Goal: Information Seeking & Learning: Find specific fact

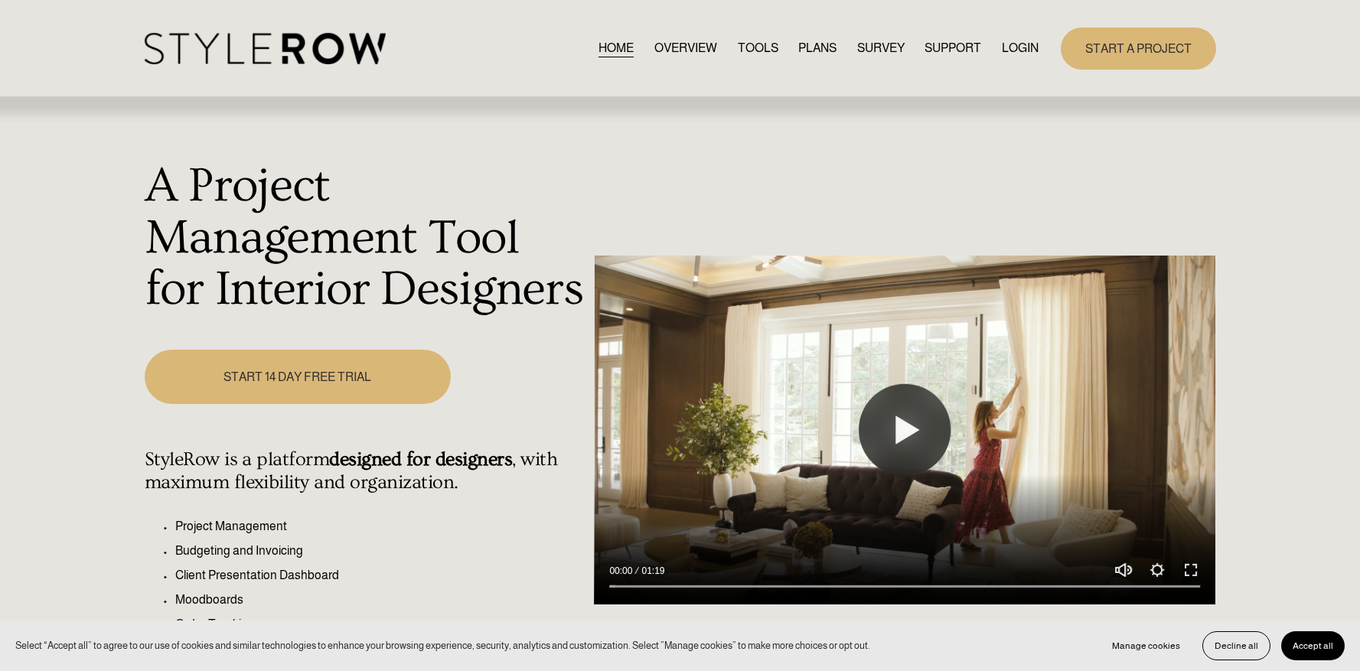
click at [1019, 51] on link "LOGIN" at bounding box center [1020, 48] width 37 height 21
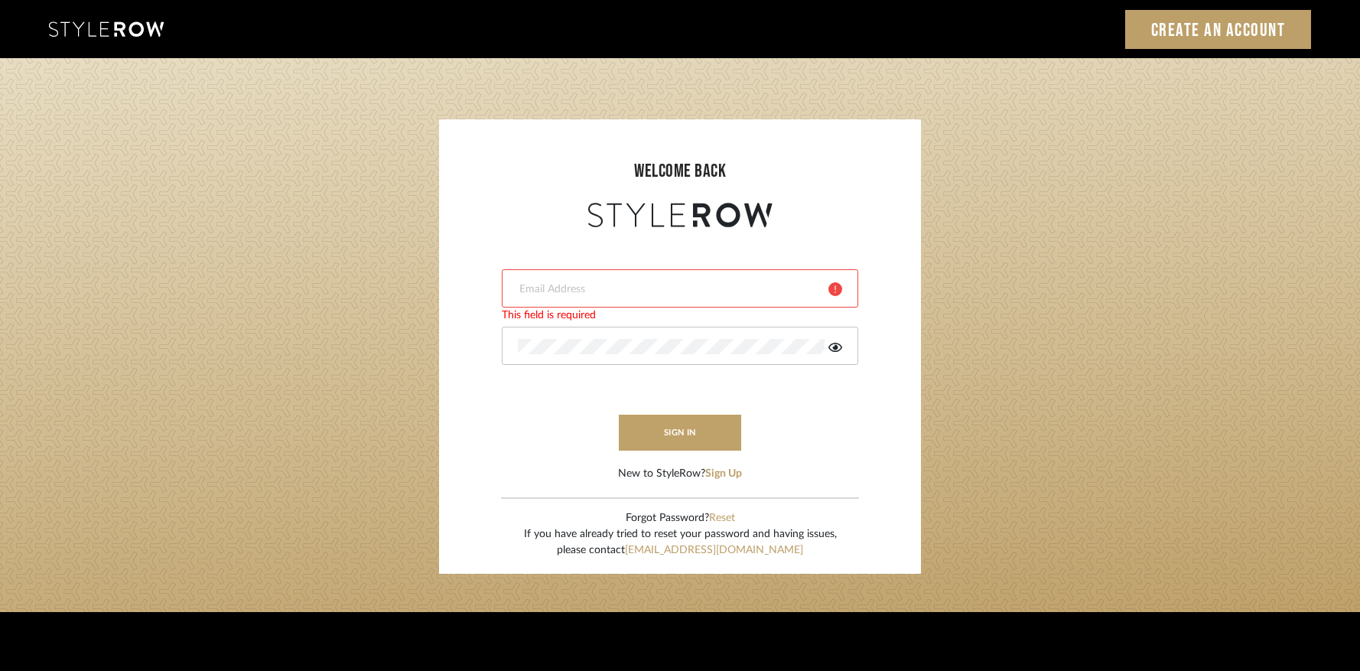
click at [667, 242] on form "This field is required This field is required sign in New to StyleRow? Sign Up" at bounding box center [679, 356] width 451 height 251
click at [631, 283] on input "email" at bounding box center [667, 289] width 299 height 15
type input "james@mauldindesigns.com"
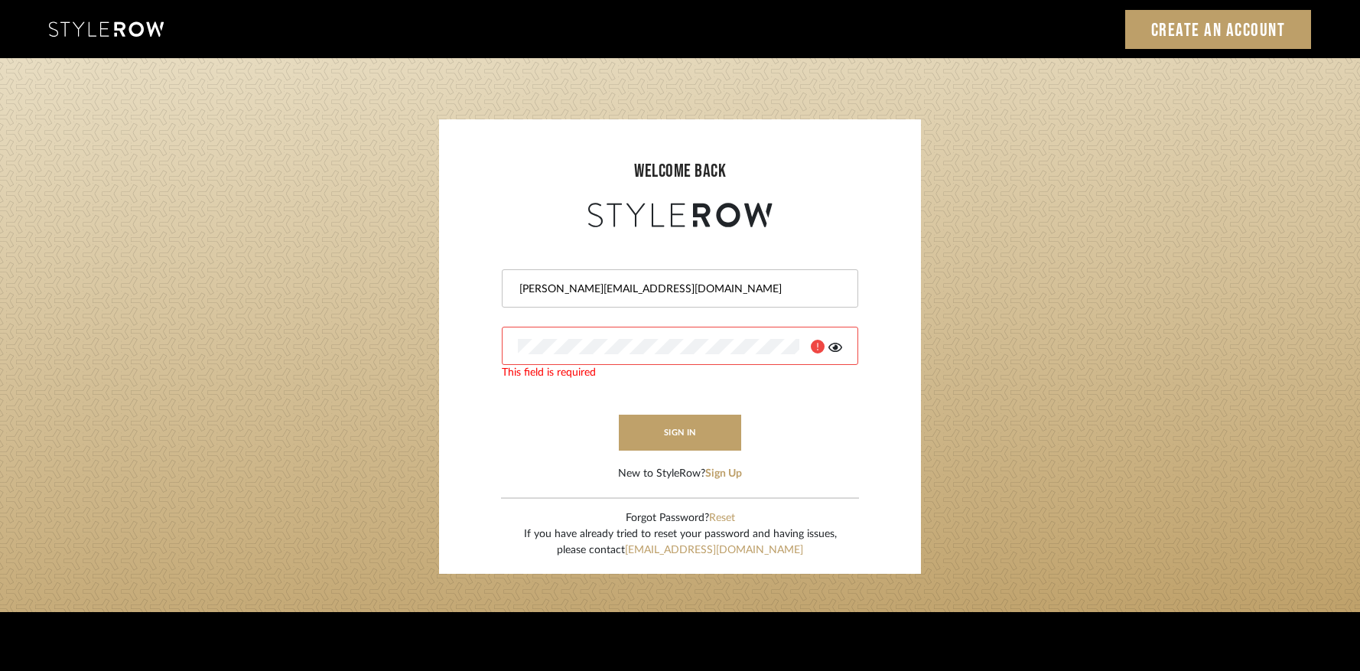
click at [767, 357] on div at bounding box center [680, 346] width 357 height 38
click at [731, 423] on button "sign in" at bounding box center [680, 433] width 122 height 36
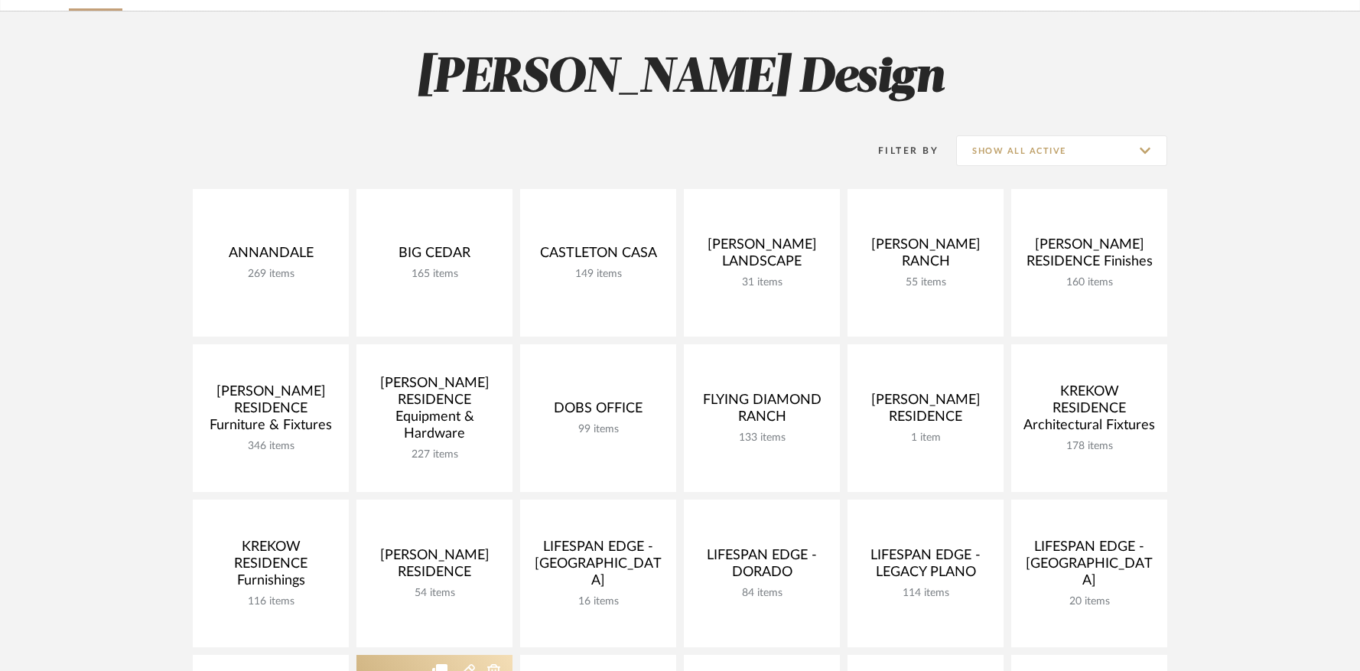
scroll to position [82, 0]
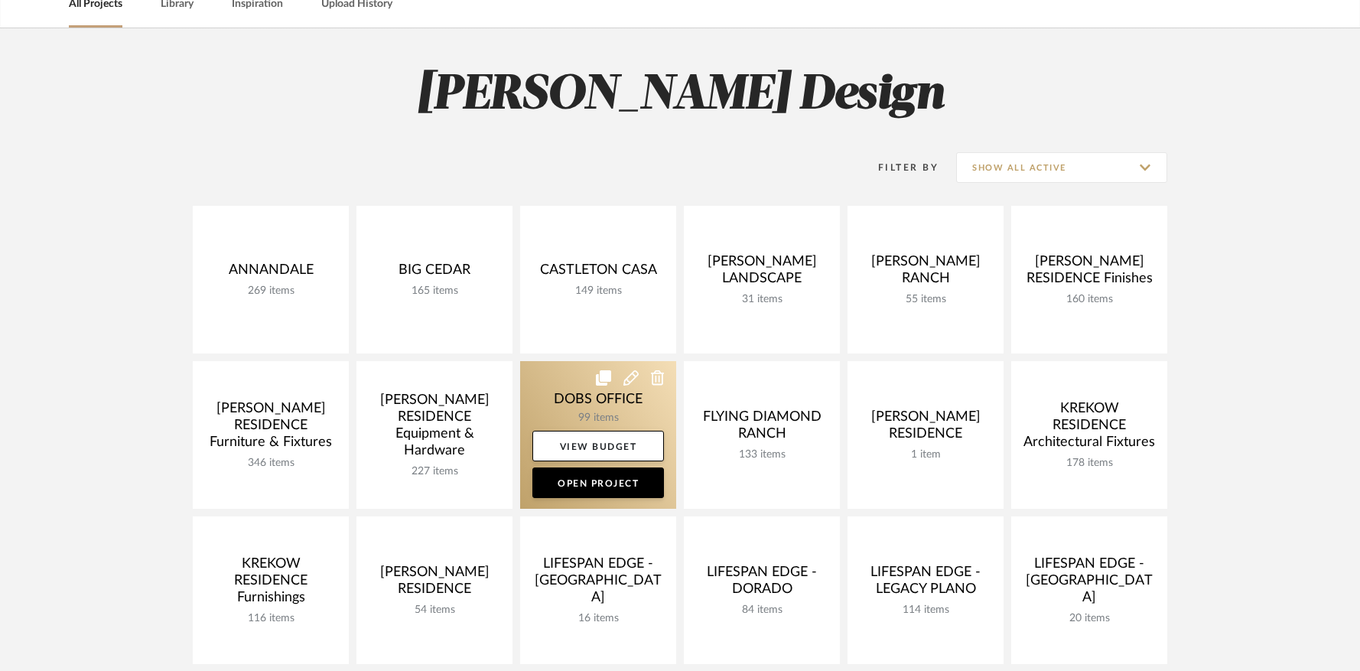
click at [571, 384] on link at bounding box center [598, 435] width 156 height 148
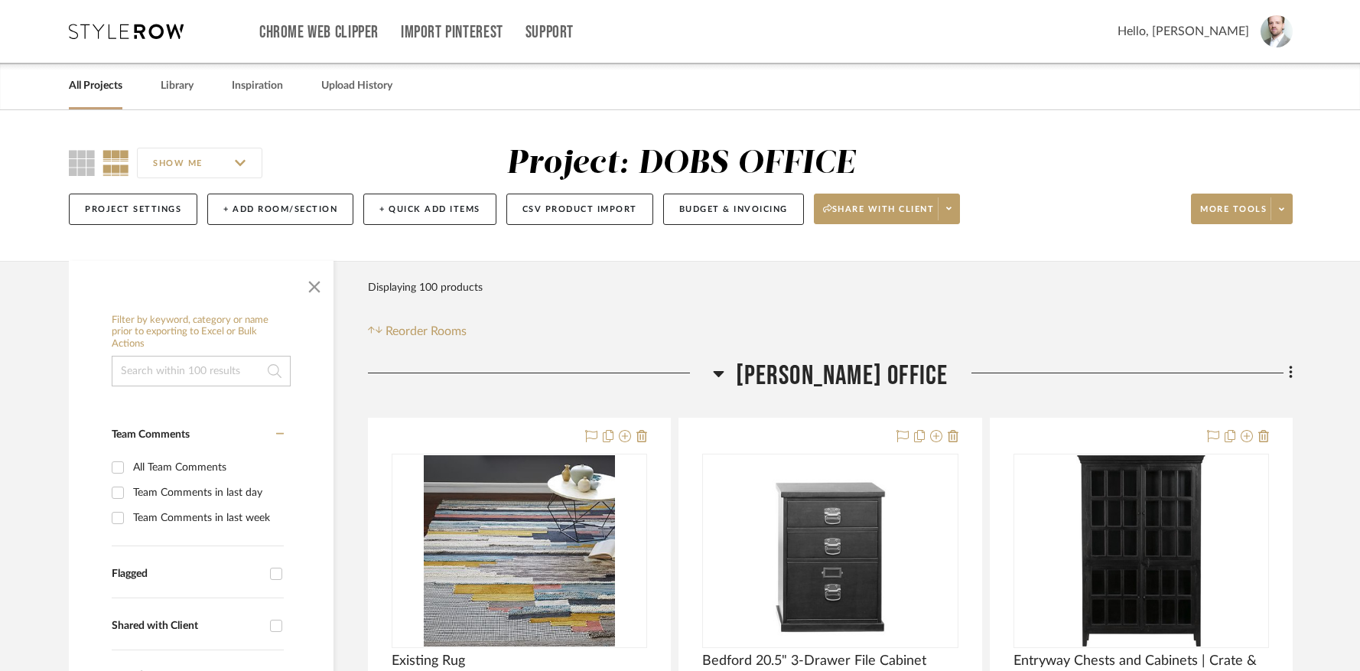
click at [232, 370] on input at bounding box center [201, 371] width 179 height 31
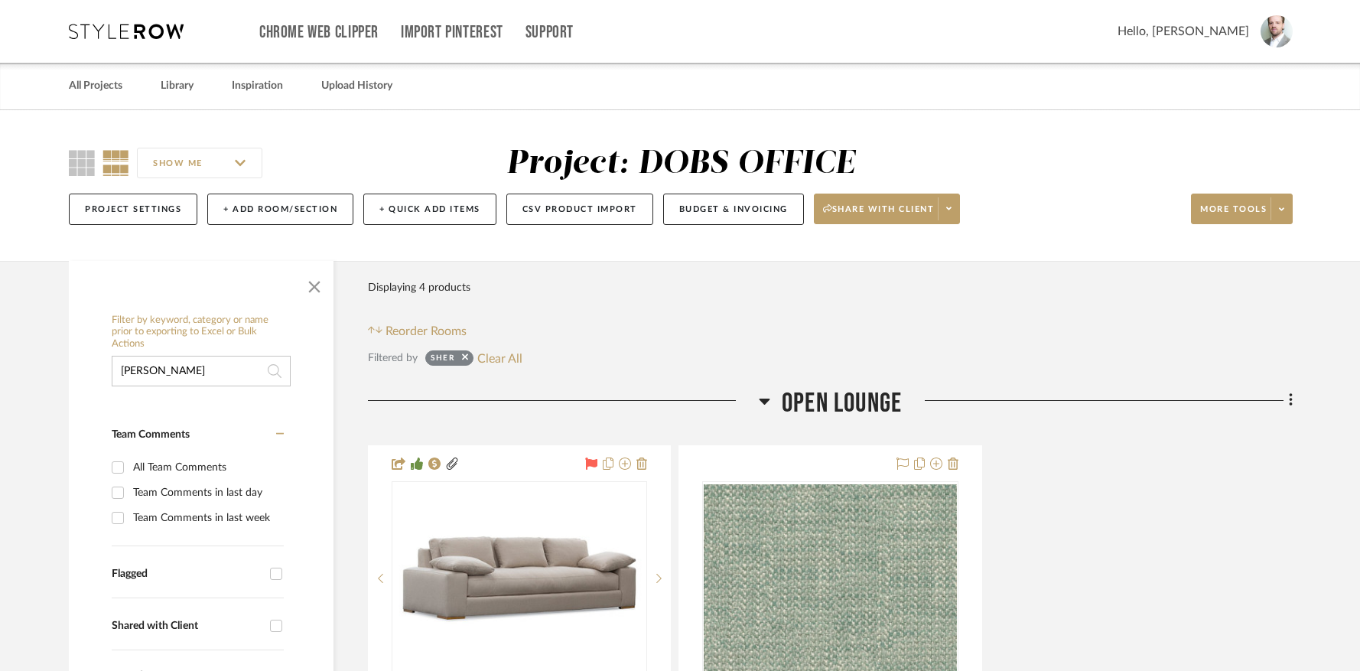
type input "[PERSON_NAME]"
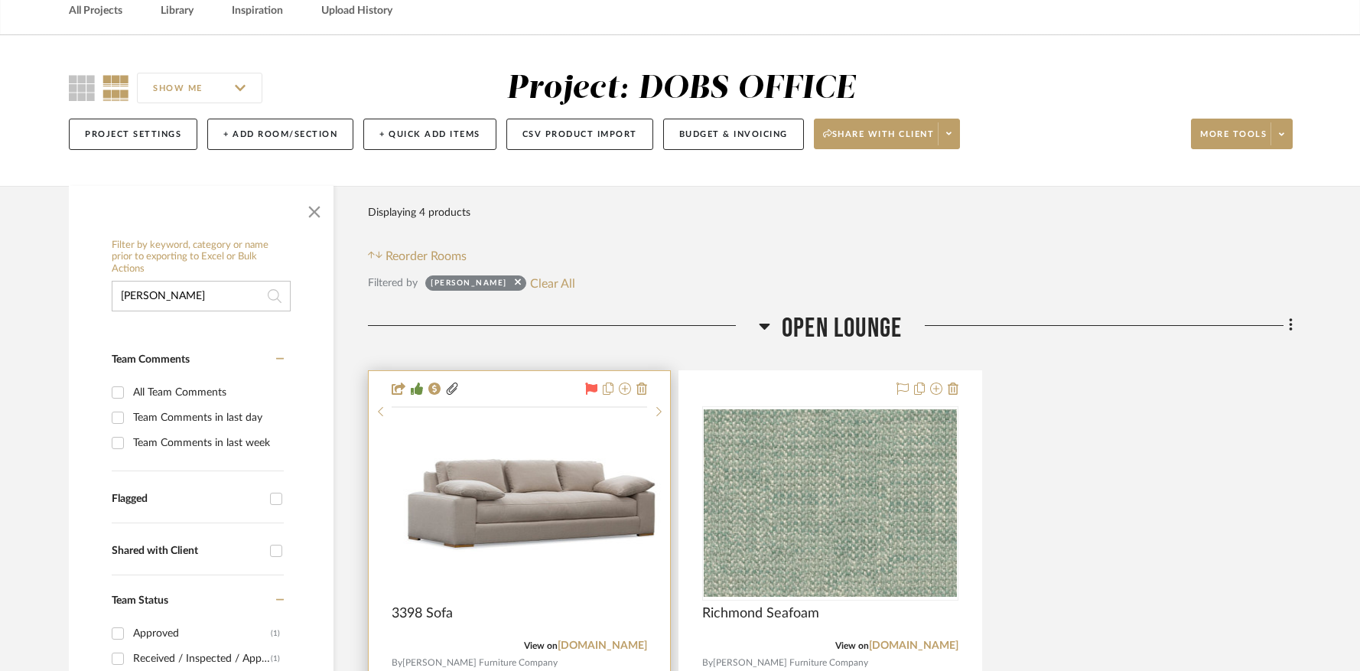
scroll to position [225, 0]
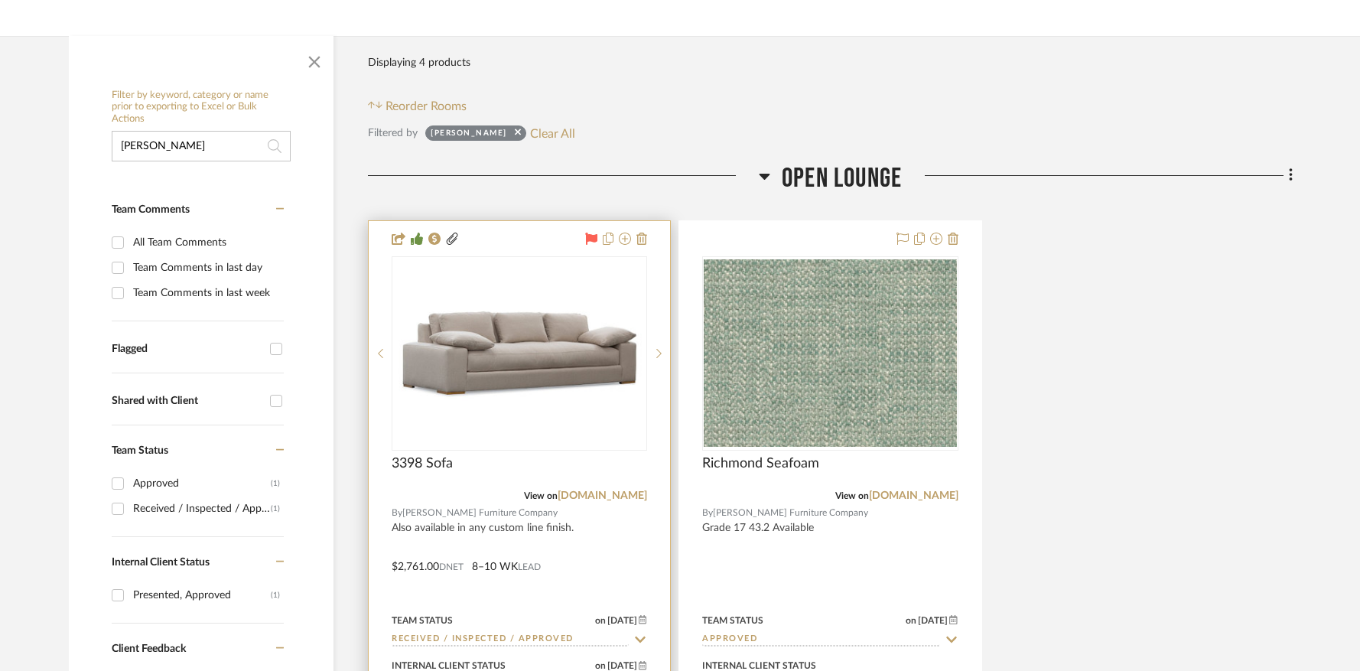
click at [487, 361] on img "0" at bounding box center [519, 353] width 252 height 109
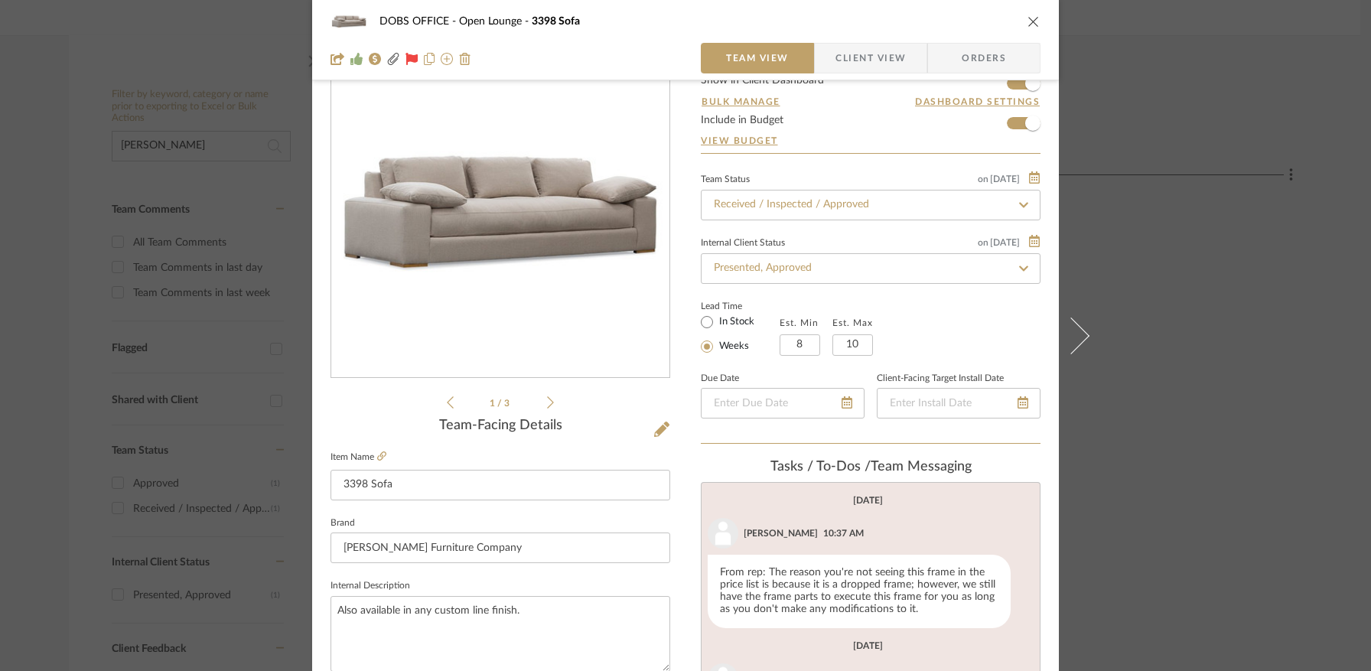
scroll to position [61, 0]
click at [421, 482] on input "3398 Sofa" at bounding box center [501, 483] width 340 height 31
click at [654, 428] on icon at bounding box center [661, 427] width 15 height 15
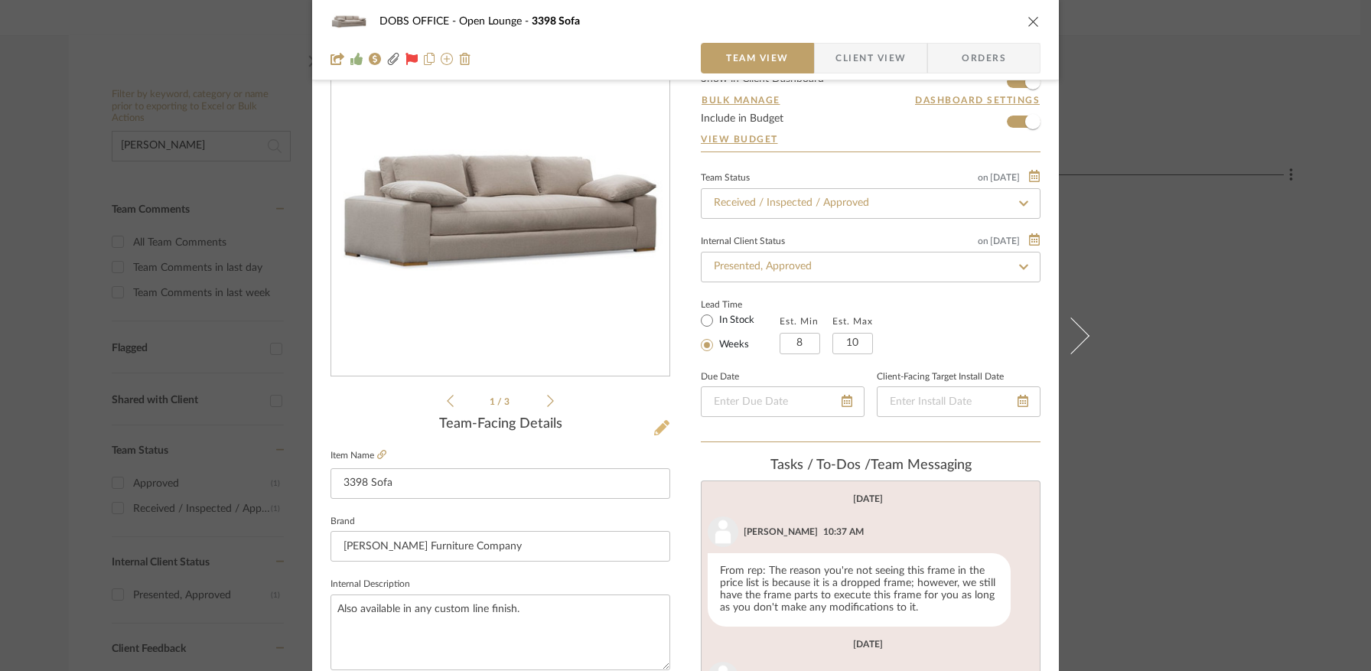
scroll to position [0, 0]
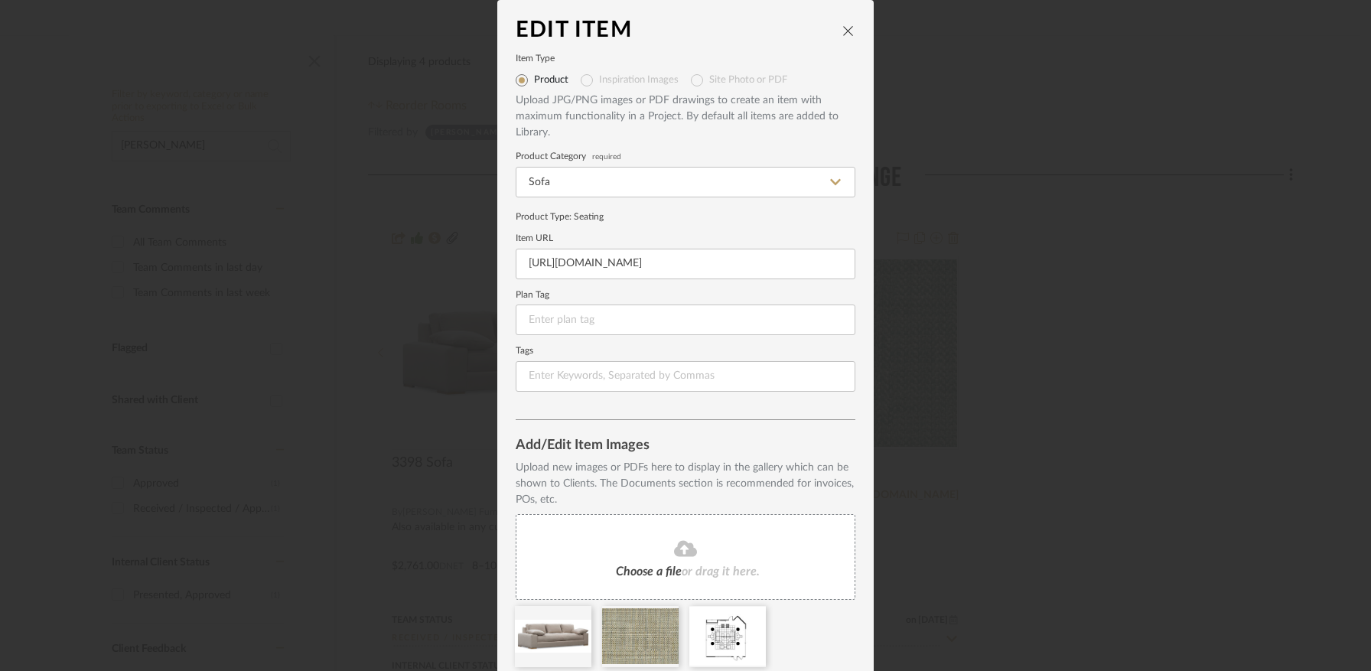
click at [842, 25] on icon "close" at bounding box center [848, 30] width 12 height 12
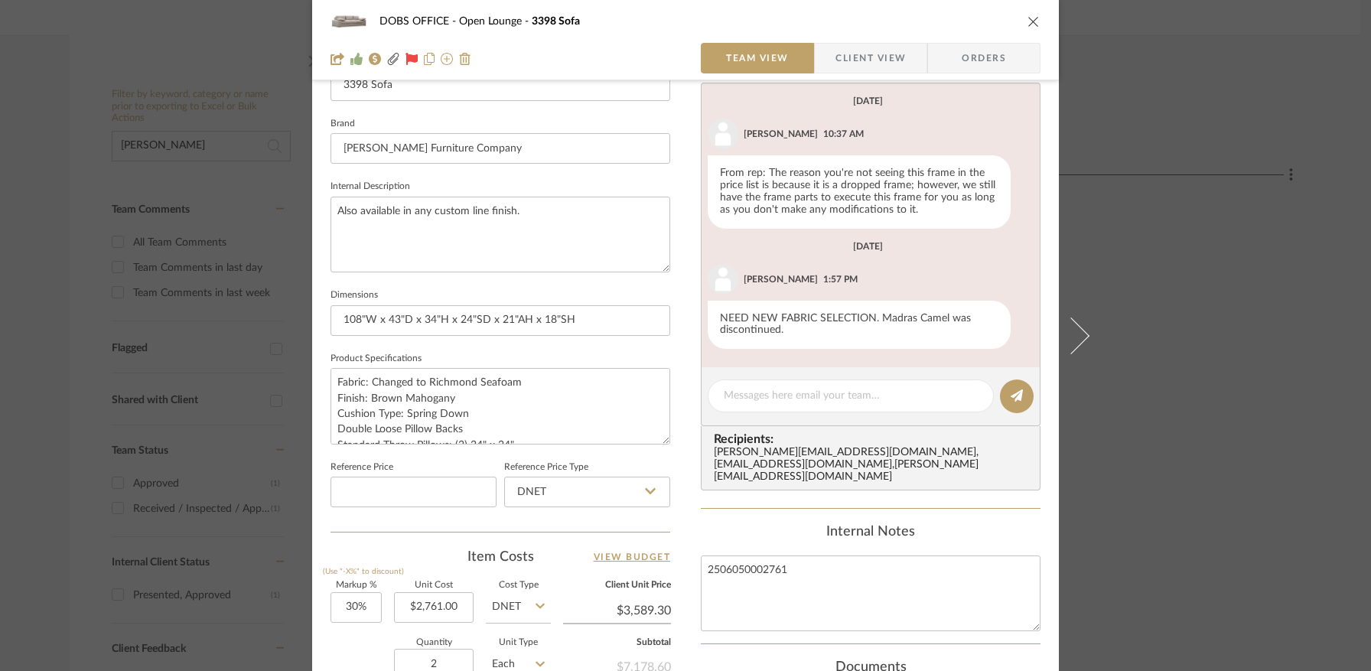
scroll to position [523, 0]
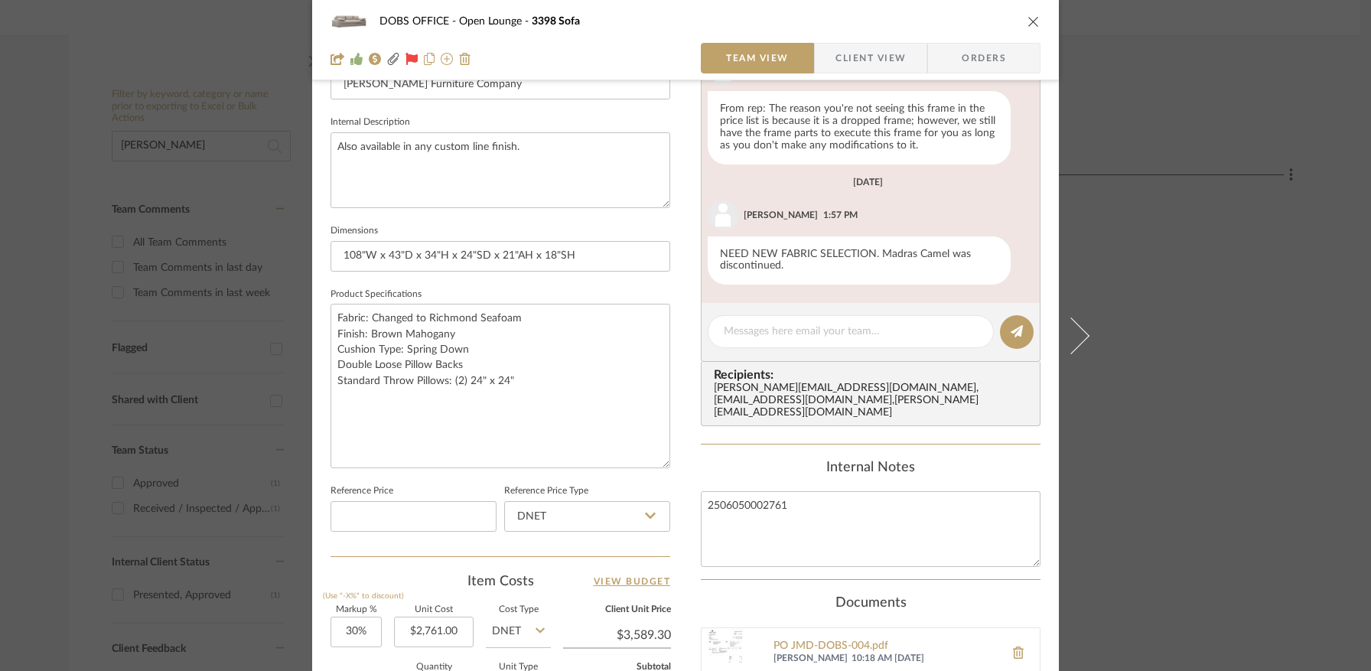
drag, startPoint x: 662, startPoint y: 373, endPoint x: 665, endPoint y: 459, distance: 85.7
click at [669, 462] on div "DOBS OFFICE Open Lounge 3398 Sofa Team View Client View Orders 2502_DOB...e OPT…" at bounding box center [685, 272] width 747 height 1569
click at [582, 252] on input "108"W x 43"D x 34"H x 24"SD x 21"AH x 18"SH" at bounding box center [501, 256] width 340 height 31
click at [581, 252] on input "108"W x 43"D x 34"H x 24"SD x 21"AH x 18"SH" at bounding box center [501, 256] width 340 height 31
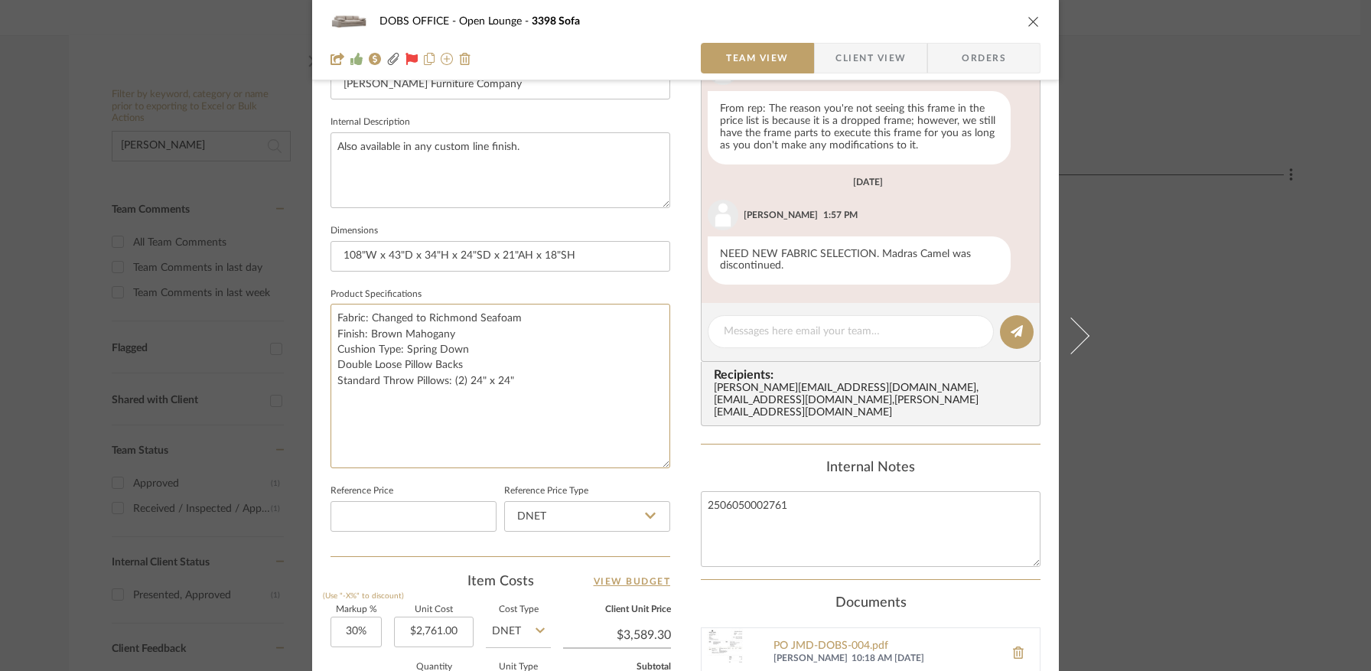
drag, startPoint x: 533, startPoint y: 381, endPoint x: 303, endPoint y: 314, distance: 239.7
click at [303, 314] on mat-dialog-content "DOBS OFFICE Open Lounge 3398 Sofa Team View Client View Orders 2502_DOB...e OPT…" at bounding box center [685, 272] width 832 height 1569
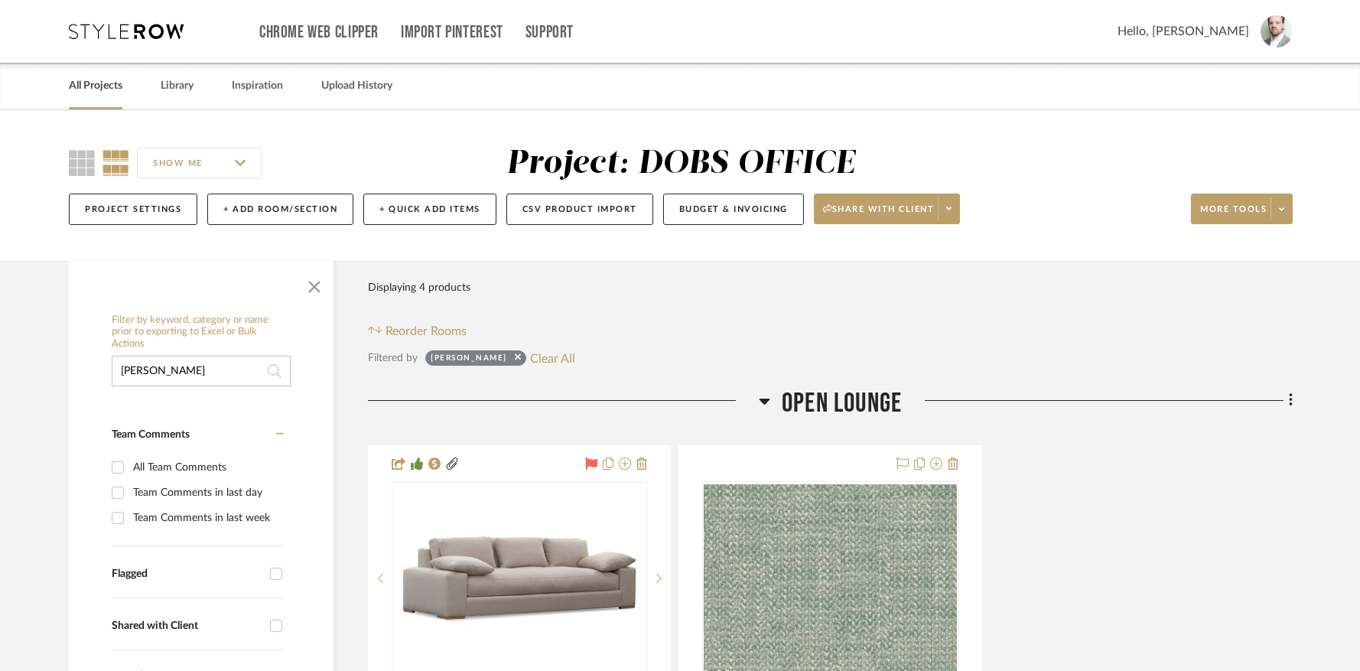
click at [86, 90] on link "All Projects" at bounding box center [96, 86] width 54 height 21
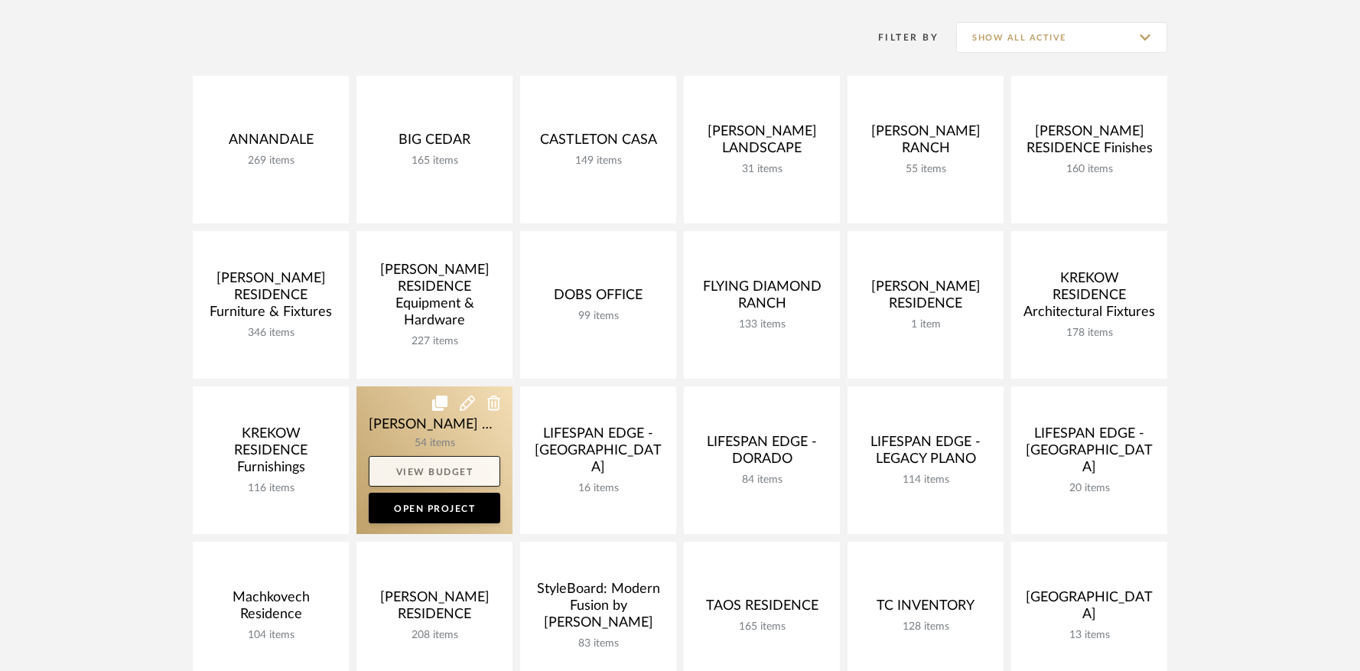
scroll to position [230, 0]
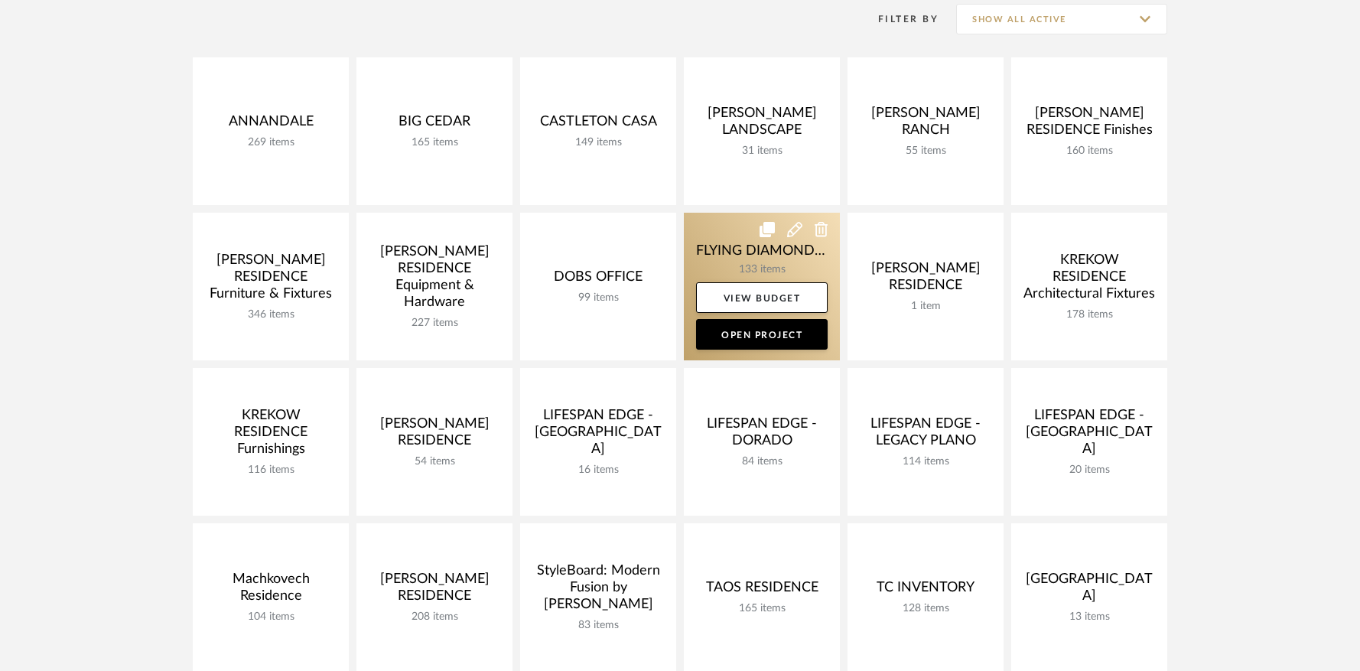
click at [737, 260] on link at bounding box center [762, 287] width 156 height 148
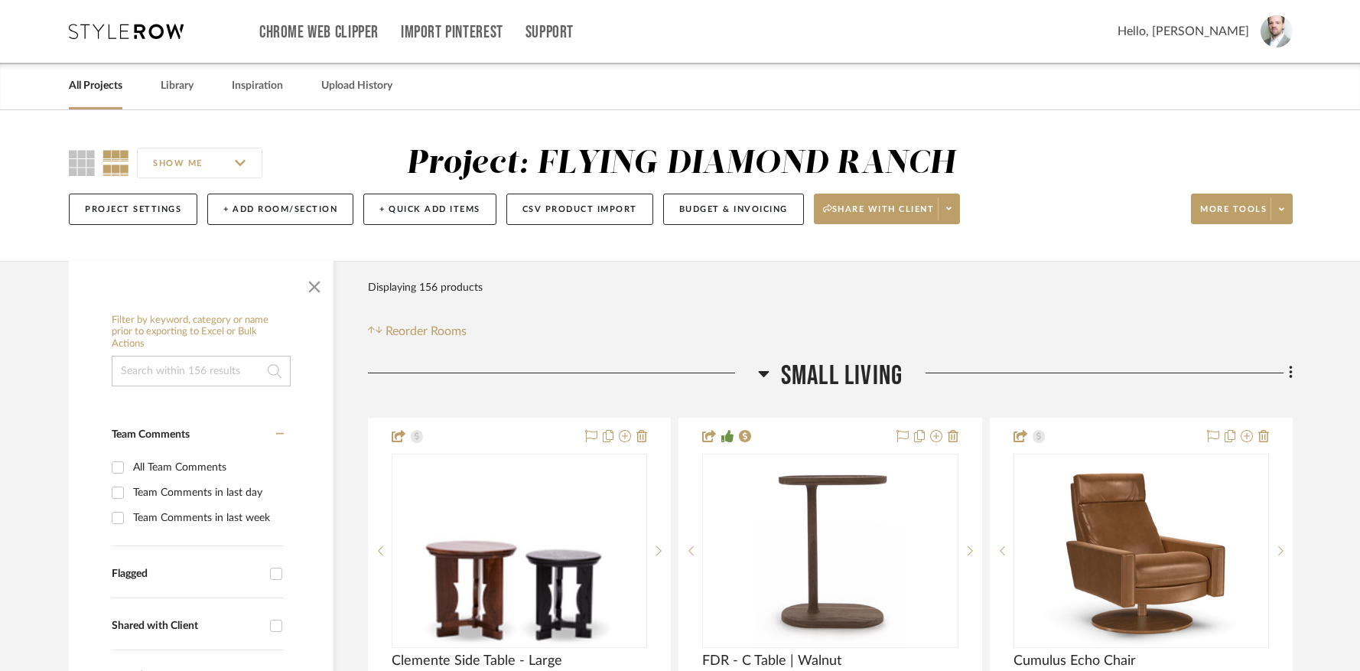
click at [213, 363] on input at bounding box center [201, 371] width 179 height 31
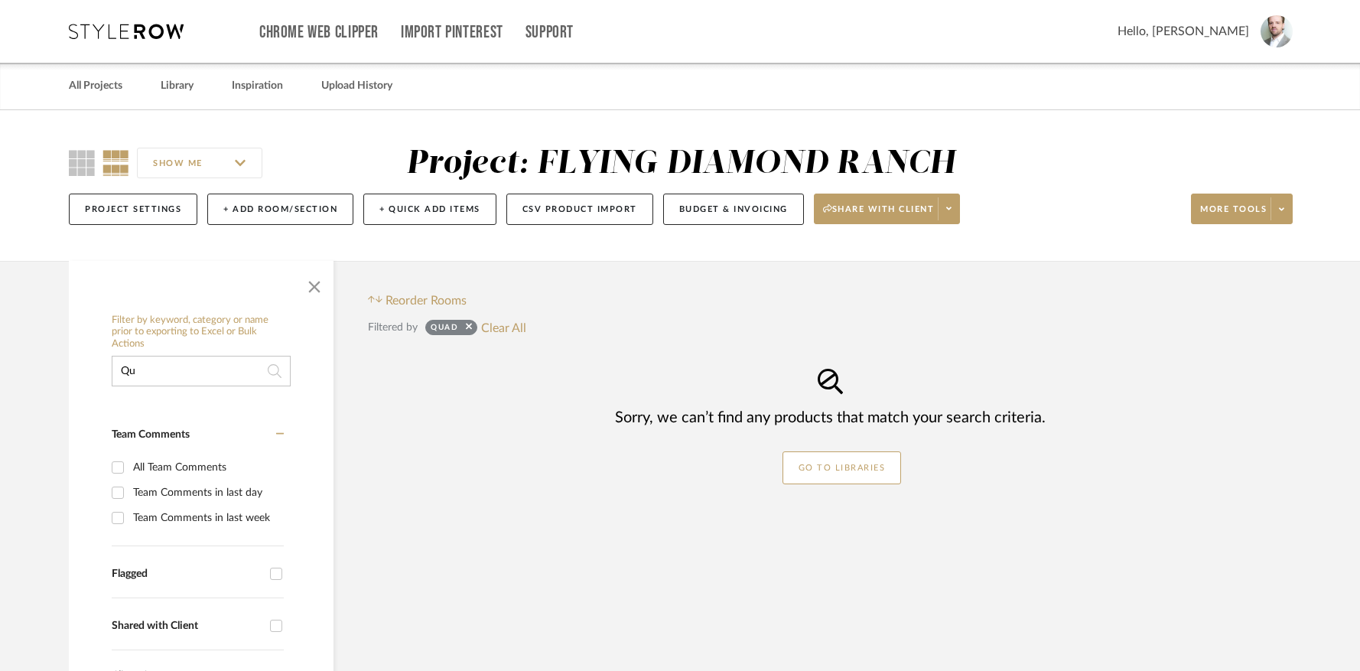
type input "Q"
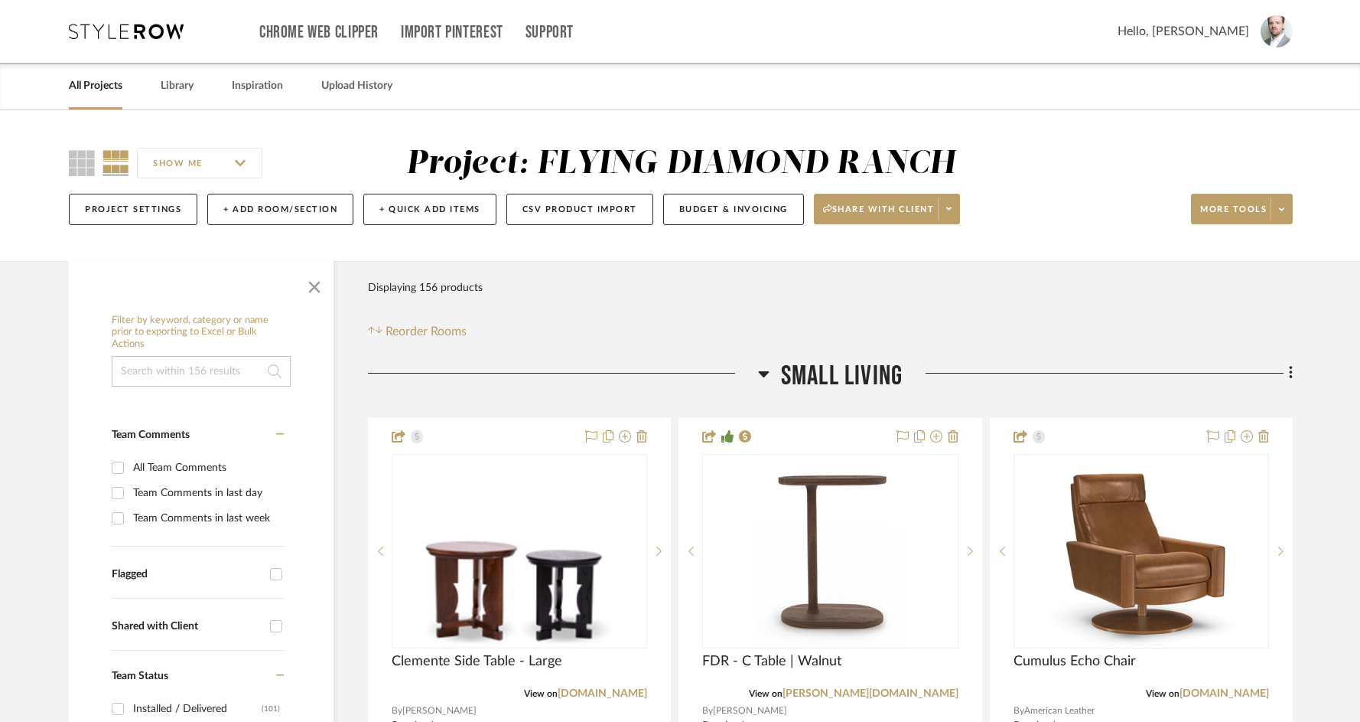
click at [226, 361] on input at bounding box center [201, 371] width 179 height 31
paste input "R45 Universal Charging"
type input "R45 Universal Charging"
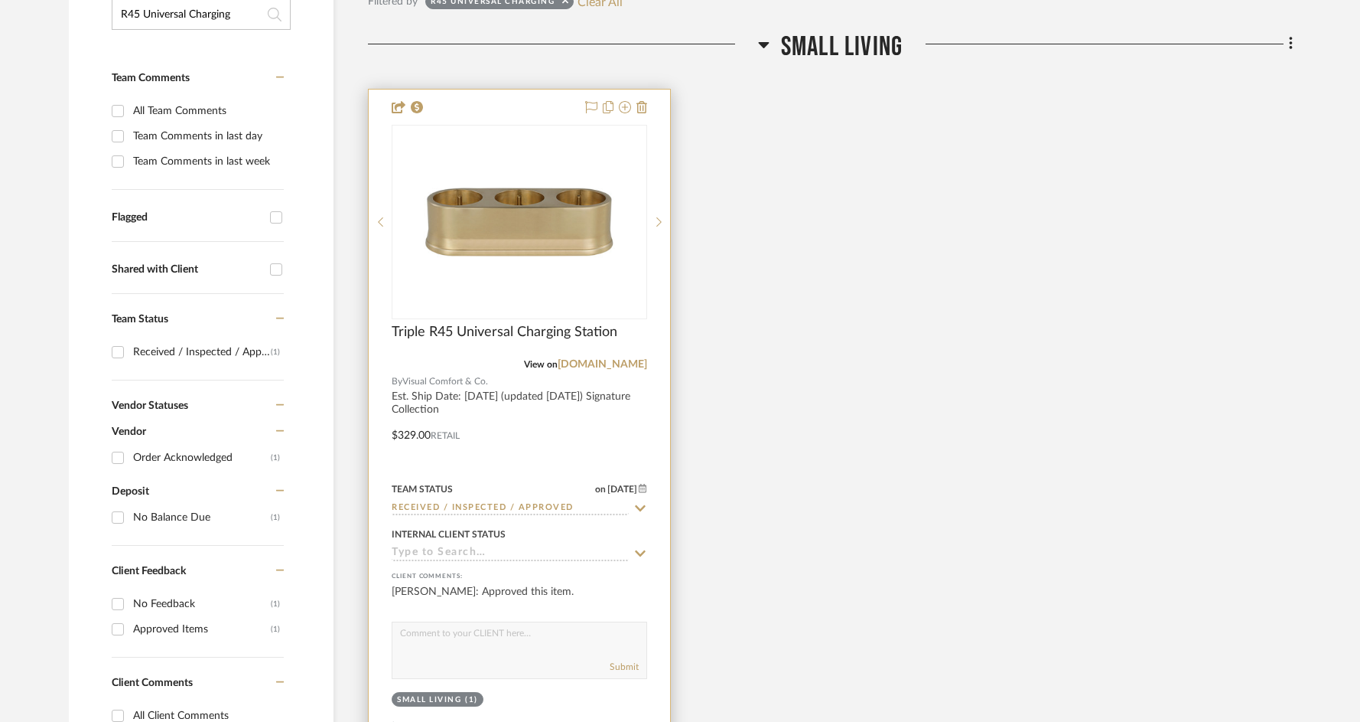
scroll to position [357, 0]
click at [548, 237] on img "0" at bounding box center [519, 220] width 191 height 191
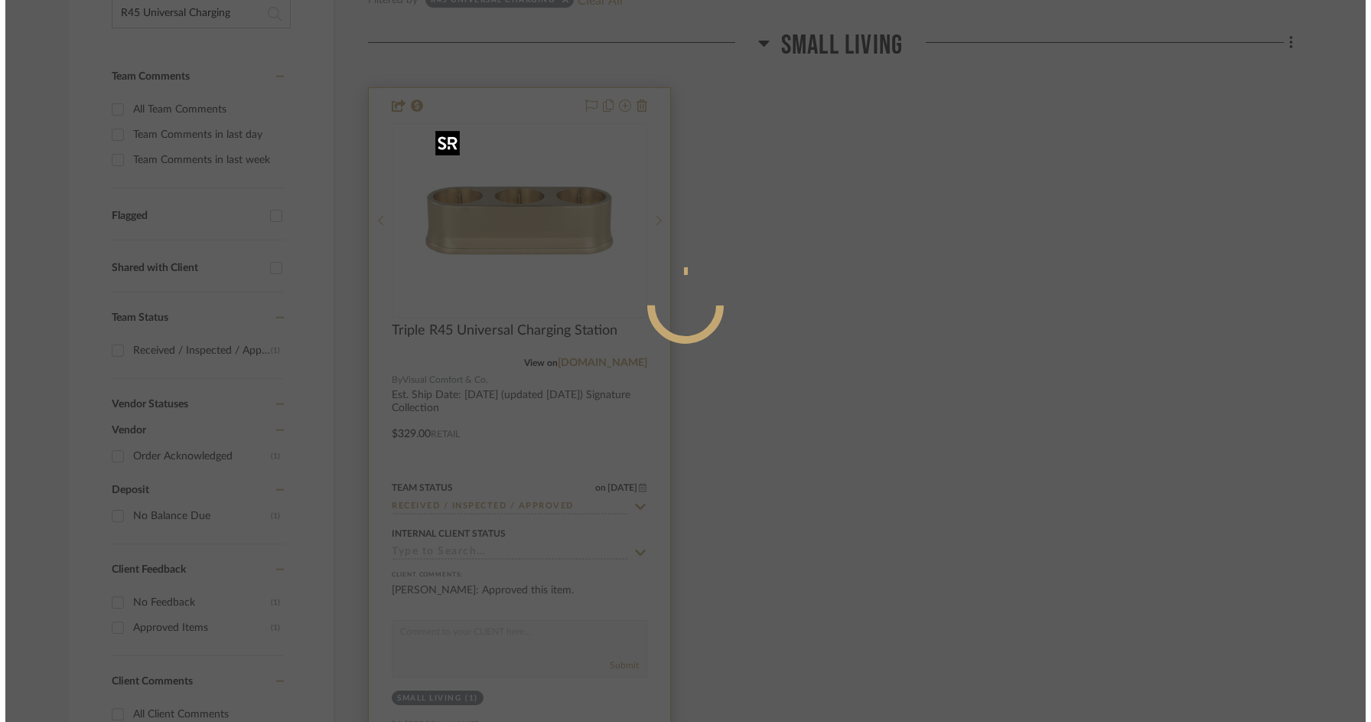
scroll to position [0, 0]
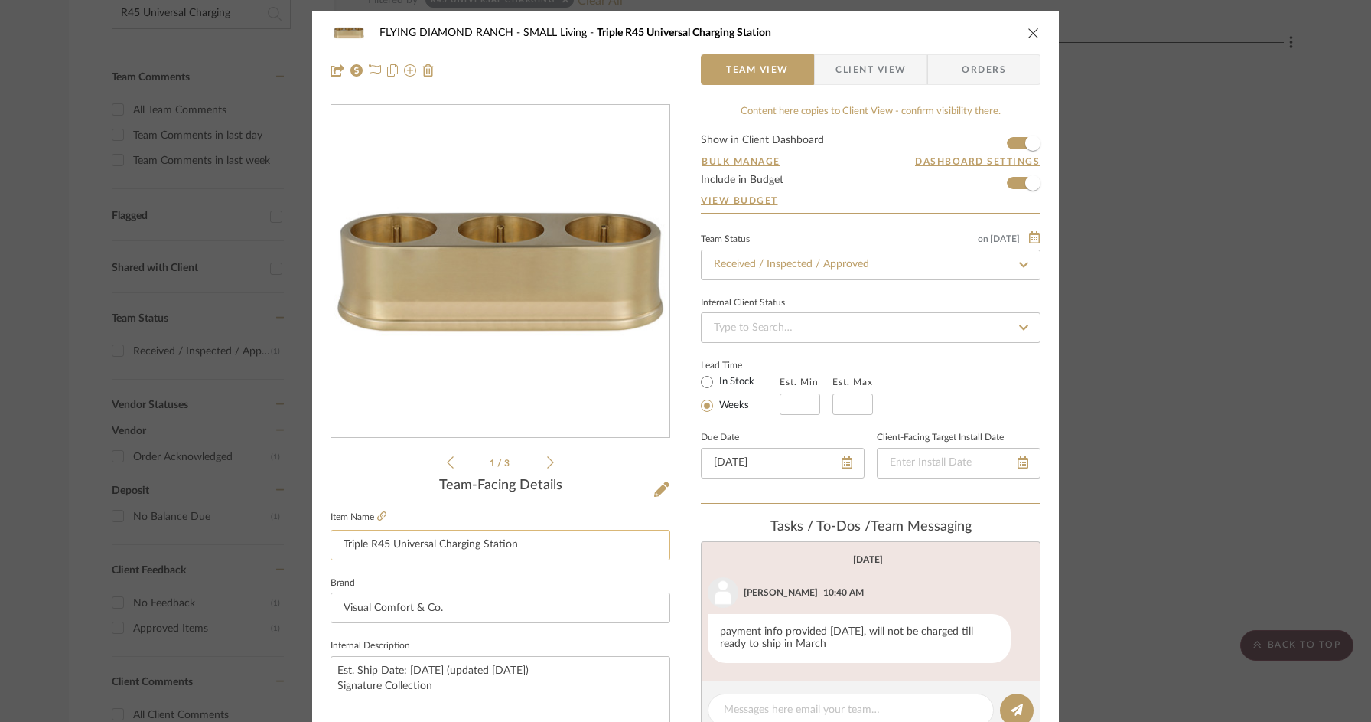
click at [521, 532] on input "Triple R45 Universal Charging Station" at bounding box center [501, 544] width 340 height 31
click at [654, 488] on icon at bounding box center [661, 488] width 15 height 15
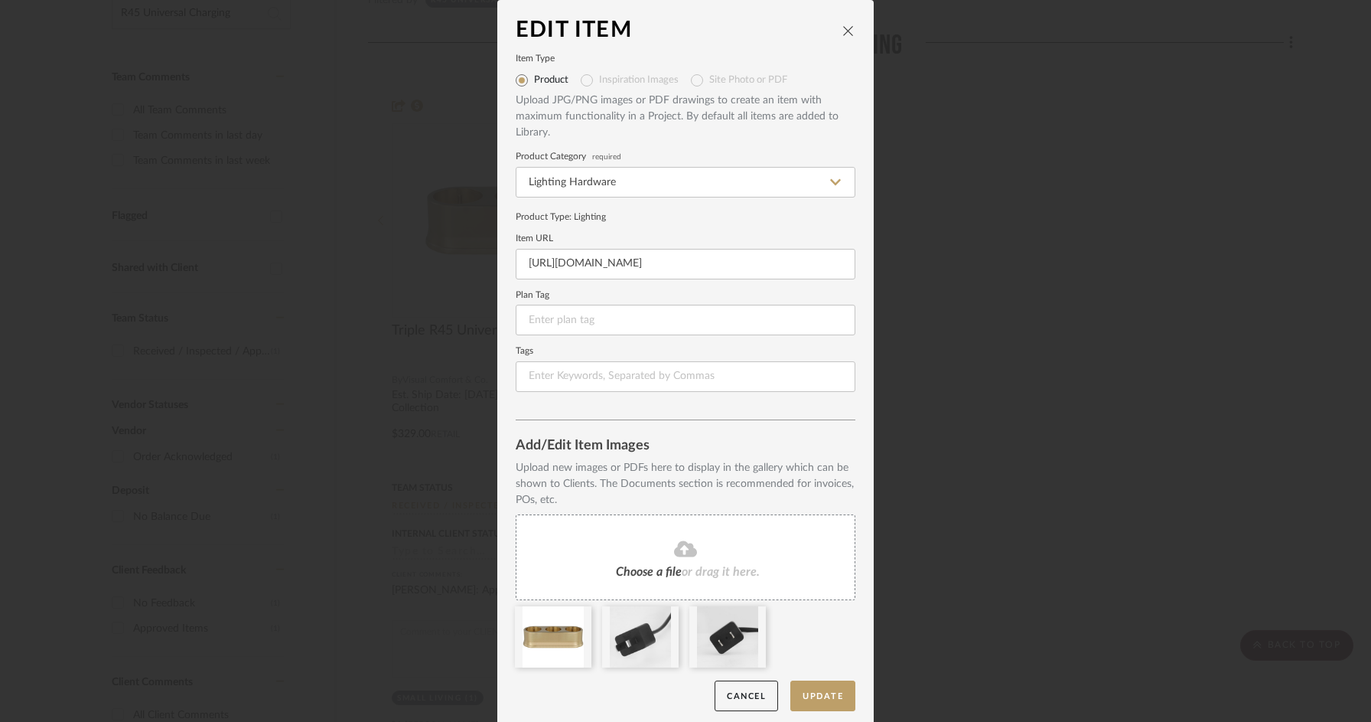
click at [133, 366] on div "Edit Item Item Type Product Inspiration Images Site Photo or PDF Upload JPG/PNG…" at bounding box center [685, 361] width 1371 height 722
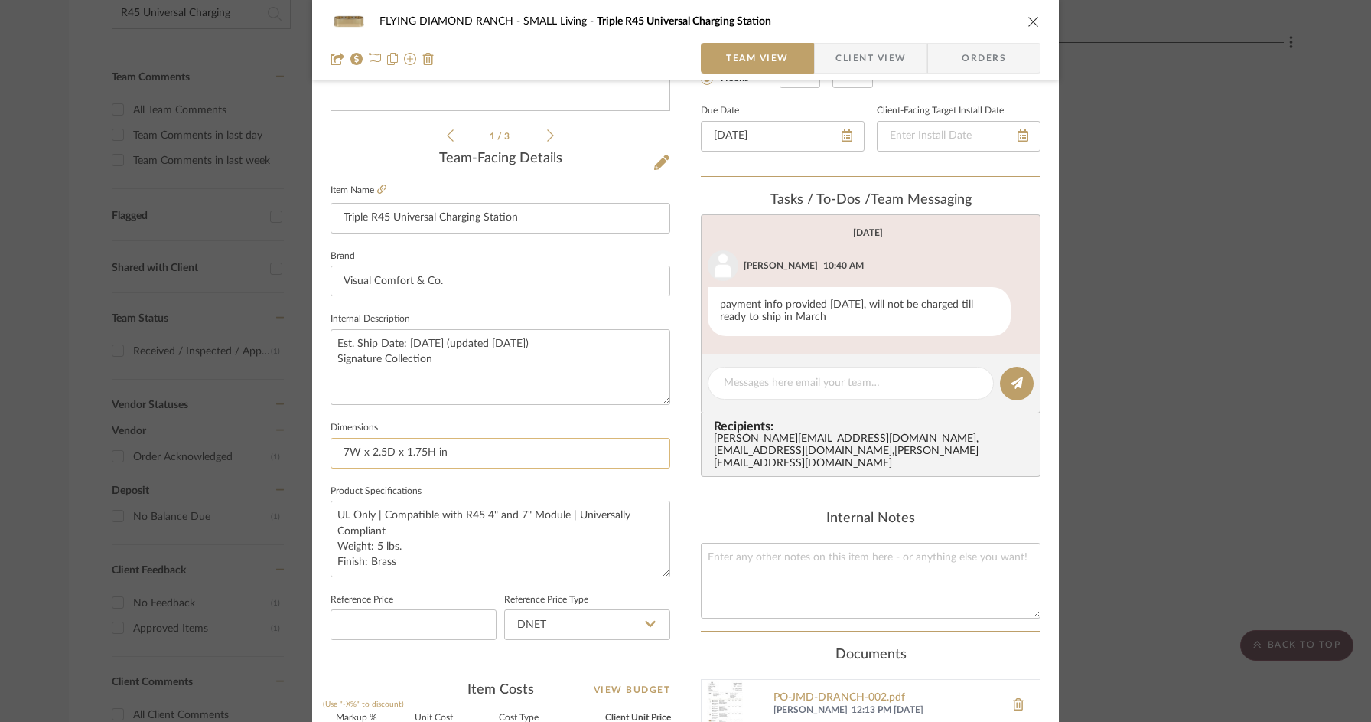
scroll to position [331, 0]
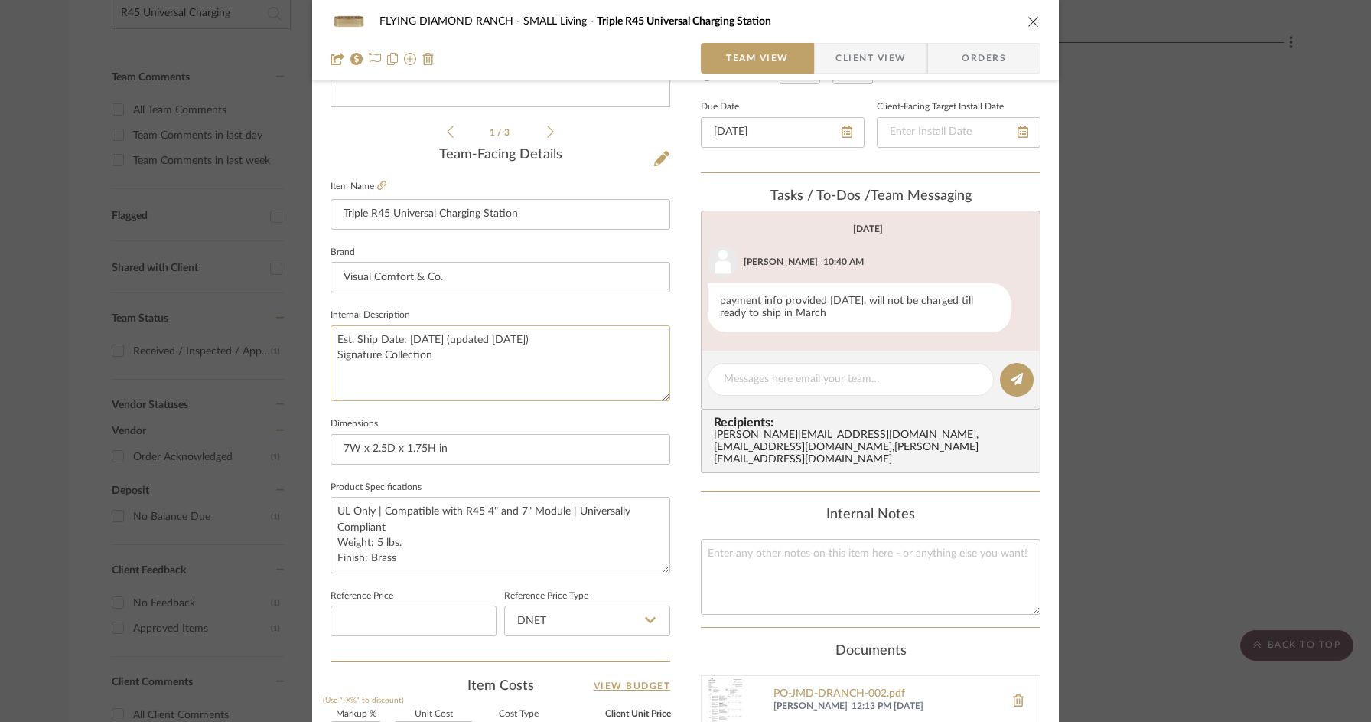
click at [422, 342] on textarea "Est. Ship Date: 8/9/25 (updated 6/16/25) Signature Collection" at bounding box center [501, 363] width 340 height 76
click at [453, 450] on input "7W x 2.5D x 1.75H in" at bounding box center [501, 449] width 340 height 31
drag, startPoint x: 462, startPoint y: 543, endPoint x: 551, endPoint y: 549, distance: 88.9
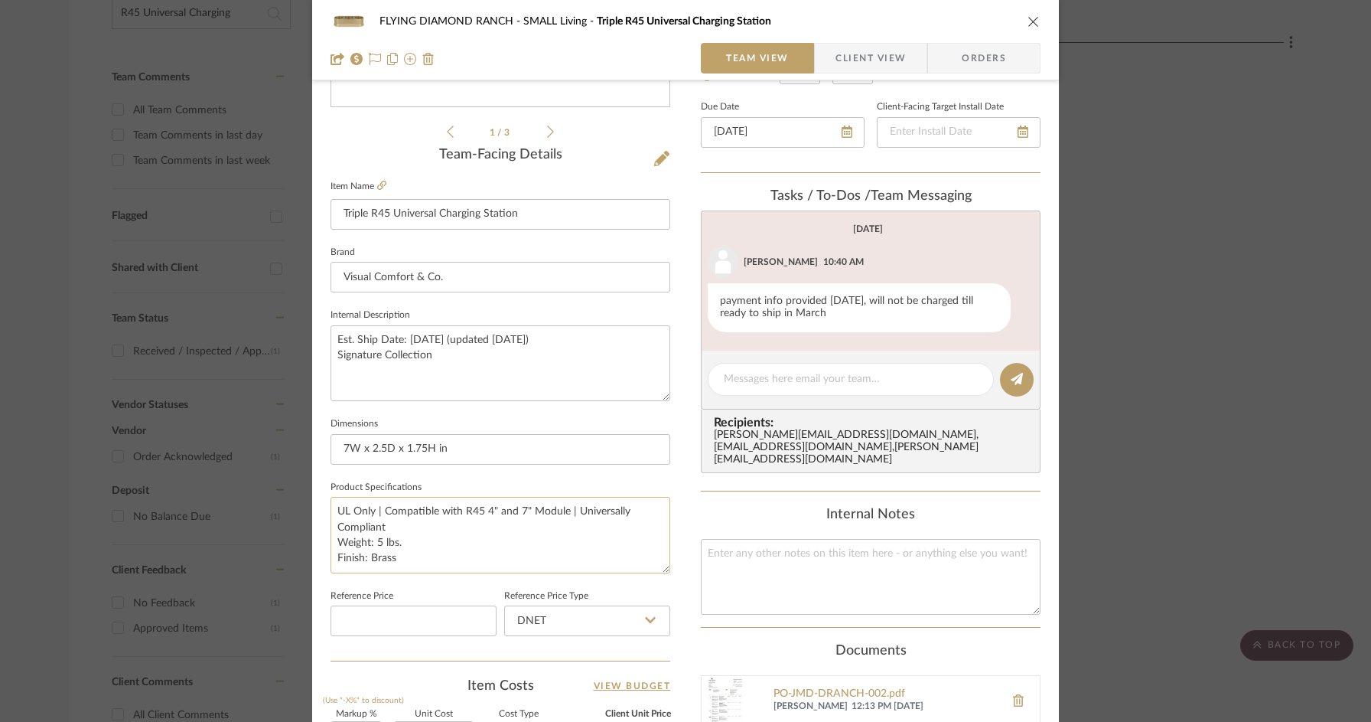
click at [462, 543] on textarea "UL Only | Compatible with R45 4" and 7" Module | Universally Compliant Weight: …" at bounding box center [501, 535] width 340 height 76
drag, startPoint x: 658, startPoint y: 566, endPoint x: 564, endPoint y: 568, distance: 94.1
click at [657, 595] on textarea "UL Only | Compatible with R45 4" and 7" Module | Universally Compliant Weight: …" at bounding box center [501, 549] width 340 height 105
drag, startPoint x: 402, startPoint y: 559, endPoint x: 324, endPoint y: 511, distance: 92.4
click at [324, 511] on div "FLYING DIAMOND RANCH SMALL Living Triple R45 Universal Charging Station Team Vi…" at bounding box center [685, 401] width 747 height 1440
